Goal: Task Accomplishment & Management: Manage account settings

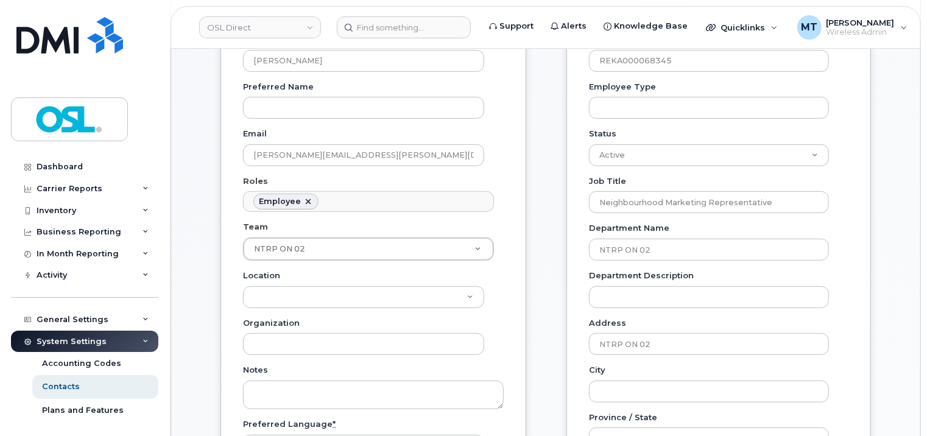
scroll to position [183, 0]
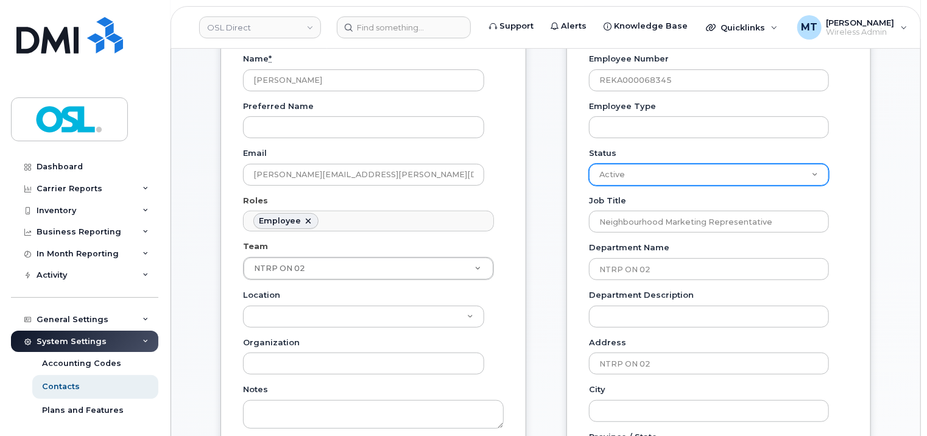
click at [803, 176] on select "Active On-Leave Long Term Short Term Maternity Leave Temp Layoff Inactive" at bounding box center [709, 175] width 240 height 22
select select "on_leave"
click at [589, 164] on select "Active On-Leave Long Term Short Term Maternity Leave Temp Layoff Inactive" at bounding box center [709, 175] width 240 height 22
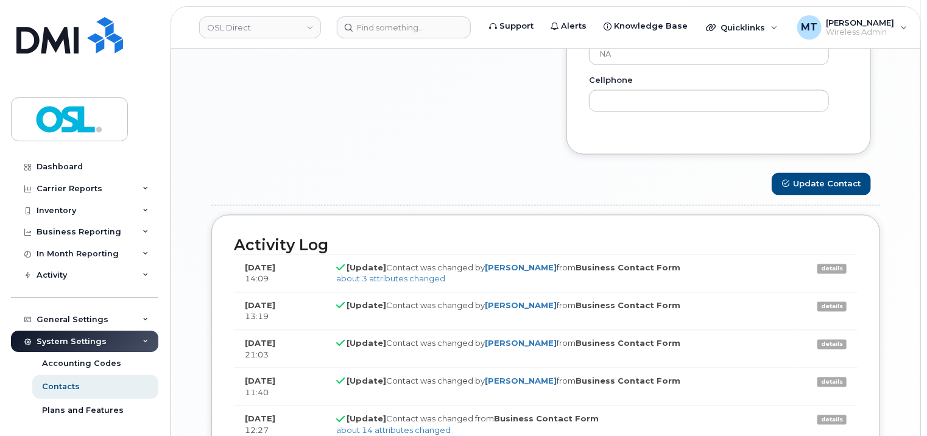
scroll to position [1157, 0]
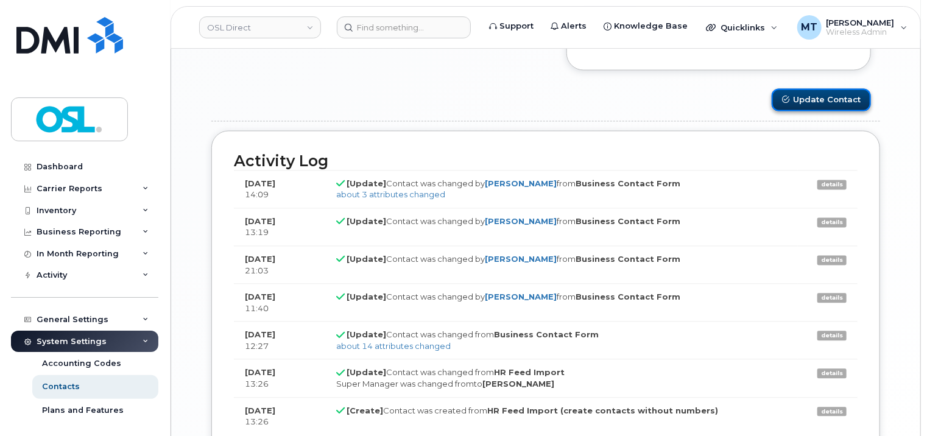
click at [836, 96] on button "Update Contact" at bounding box center [821, 100] width 99 height 23
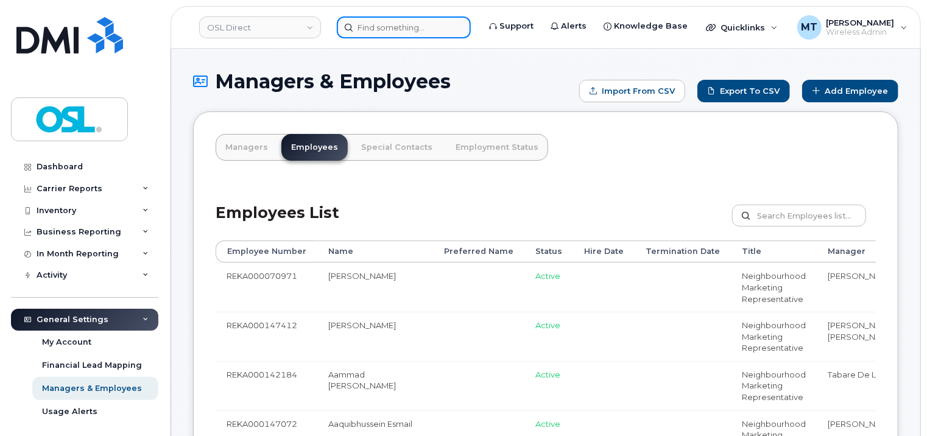
click at [423, 33] on input at bounding box center [404, 27] width 134 height 22
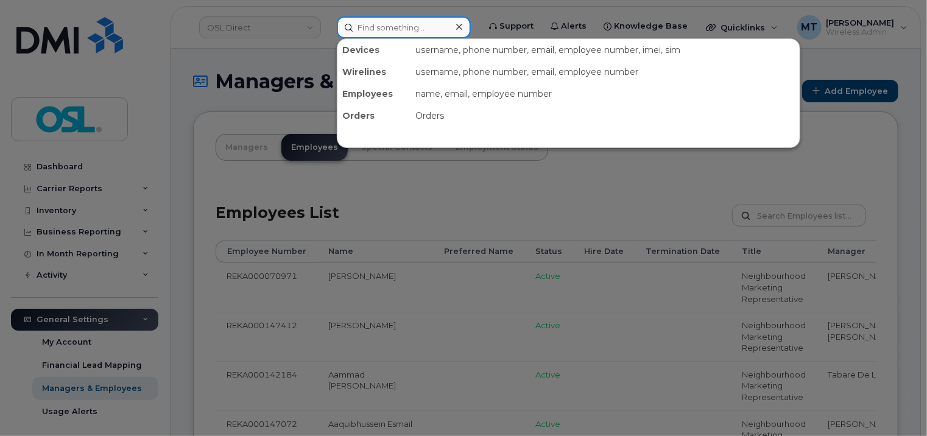
paste input "[PERSON_NAME][EMAIL_ADDRESS][PERSON_NAME][DOMAIN_NAME]"
type input "[PERSON_NAME][EMAIL_ADDRESS][PERSON_NAME][DOMAIN_NAME]"
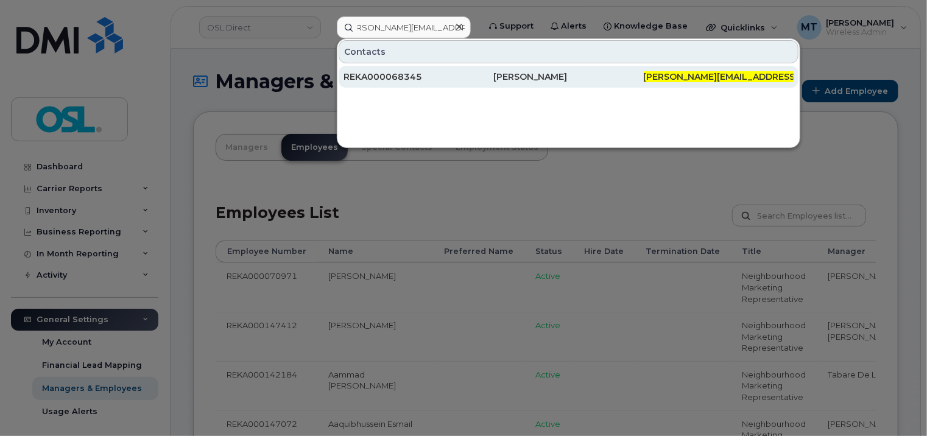
scroll to position [0, 0]
click at [397, 76] on div "REKA000068345" at bounding box center [419, 77] width 150 height 12
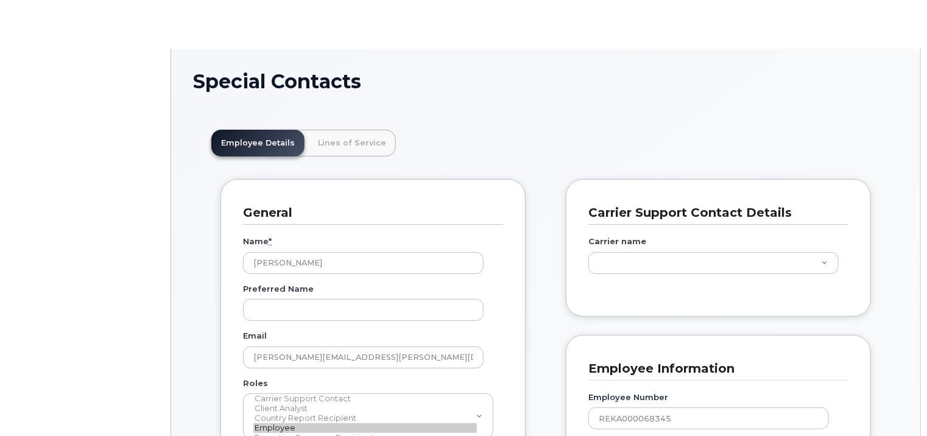
scroll to position [37, 0]
type input "34646718"
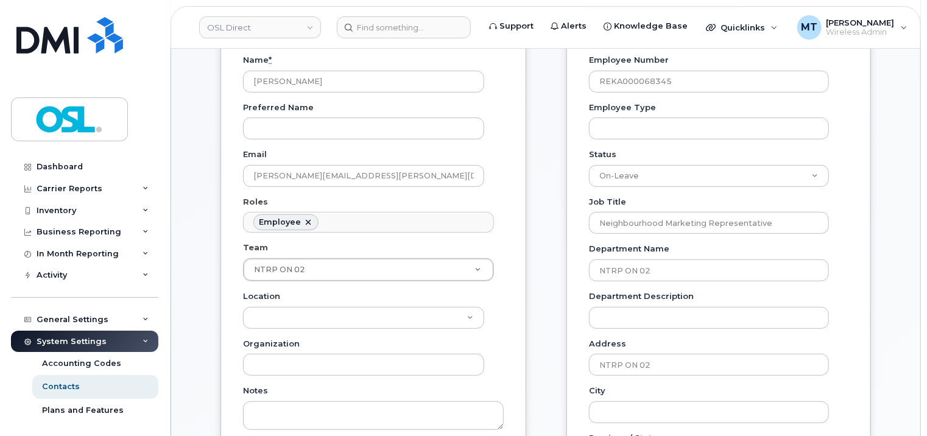
scroll to position [183, 0]
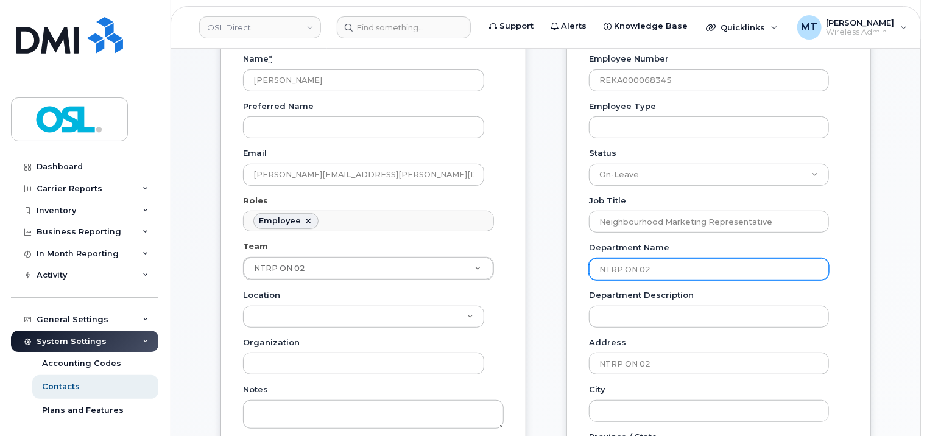
drag, startPoint x: 672, startPoint y: 266, endPoint x: 588, endPoint y: 266, distance: 84.1
click at [589, 266] on input "NTRP ON 02" at bounding box center [709, 269] width 240 height 22
